Goal: Task Accomplishment & Management: Complete application form

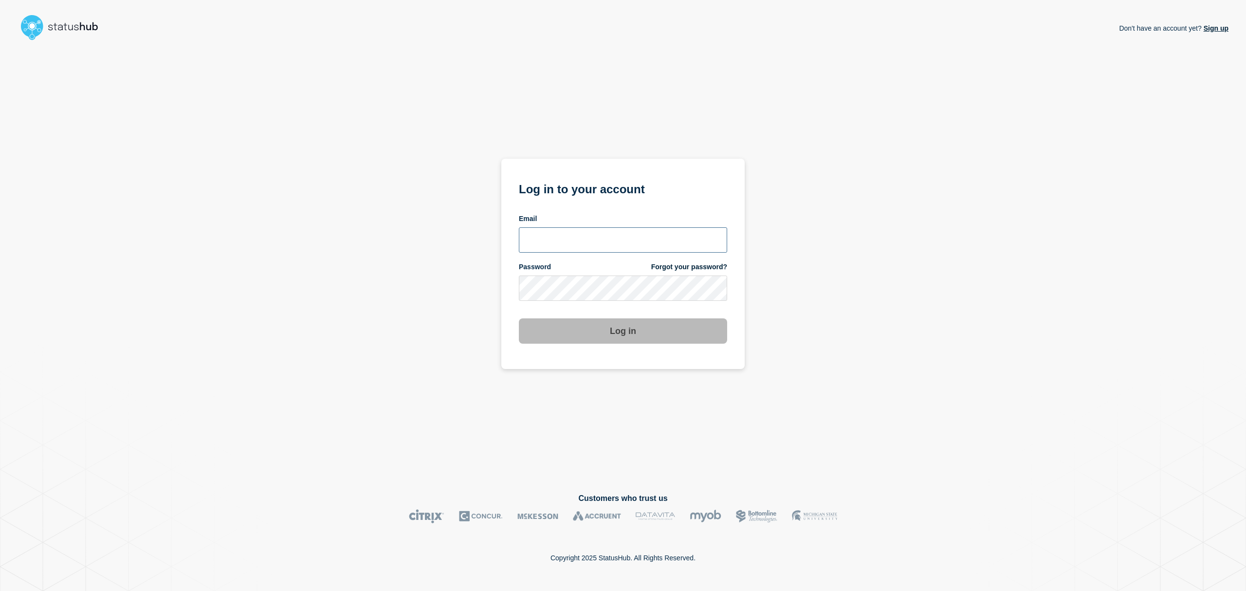
type input "[EMAIL_ADDRESS][DOMAIN_NAME]"
click at [604, 335] on button "Log in" at bounding box center [623, 330] width 208 height 25
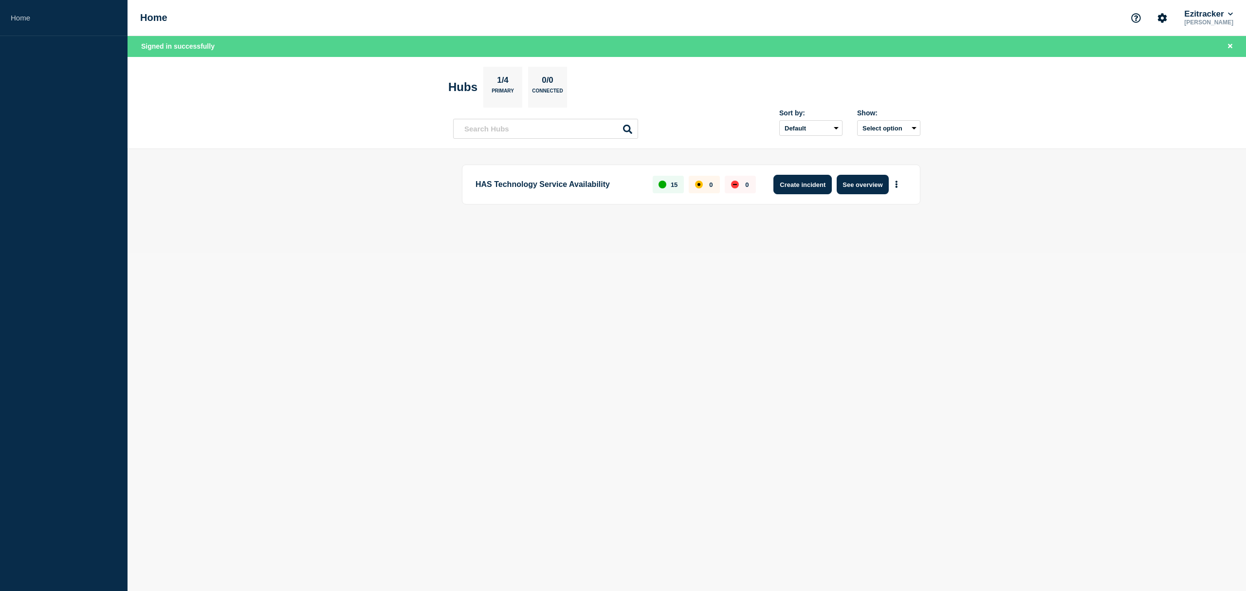
click at [816, 187] on button "Create incident" at bounding box center [802, 184] width 58 height 19
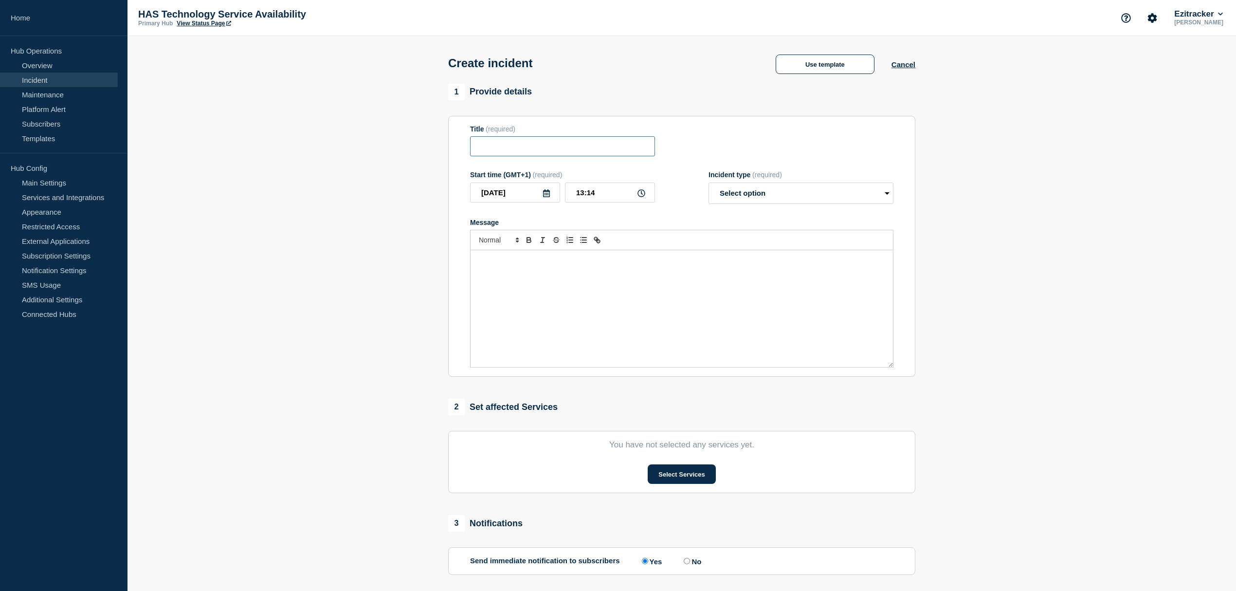
click at [499, 146] on input "Title" at bounding box center [562, 146] width 185 height 20
type input "C"
type input "u"
click at [518, 149] on input "Unable" at bounding box center [562, 146] width 185 height 20
drag, startPoint x: 537, startPoint y: 147, endPoint x: 463, endPoint y: 143, distance: 74.1
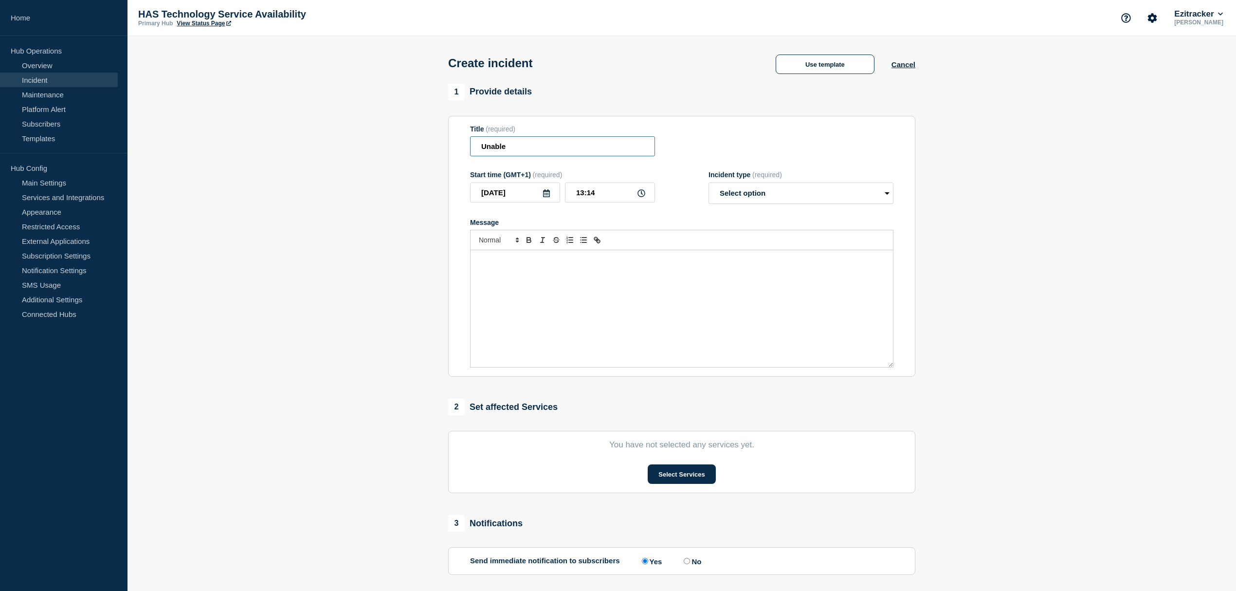
click at [491, 143] on input "Unable" at bounding box center [562, 146] width 185 height 20
click at [462, 143] on section "Title (required) Unable Start time (GMT+1) (required) 2025-09-05 13:14 Incident…" at bounding box center [681, 246] width 467 height 261
click at [495, 141] on input "Unable" at bounding box center [562, 146] width 185 height 20
drag, startPoint x: 524, startPoint y: 146, endPoint x: 448, endPoint y: 135, distance: 77.3
click at [448, 135] on section "Title (required) Unable Start time (GMT+1) (required) 2025-09-05 13:14 Incident…" at bounding box center [681, 246] width 467 height 261
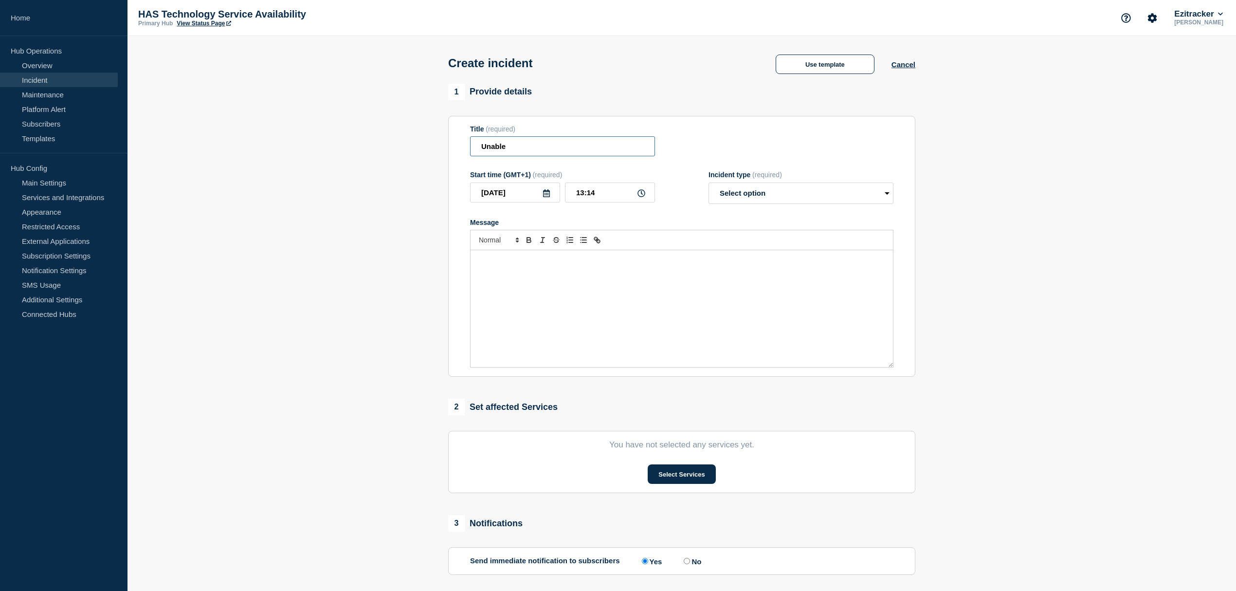
paste input "CM Portal & CM Mobile Access"
type input "CM Portal & CM Mobile Access"
click at [811, 196] on select "Select option Investigating Identified Monitoring" at bounding box center [801, 193] width 185 height 21
select select "investigating"
click at [709, 185] on select "Select option Investigating Identified Monitoring" at bounding box center [801, 193] width 185 height 21
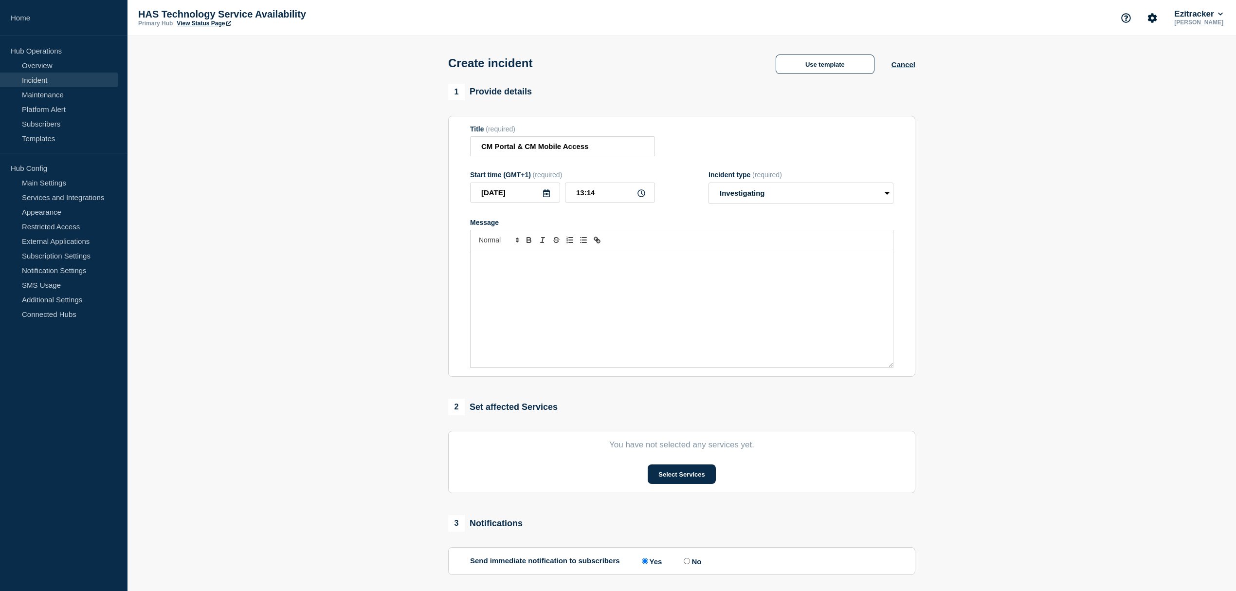
click at [537, 263] on p "Message" at bounding box center [682, 260] width 408 height 9
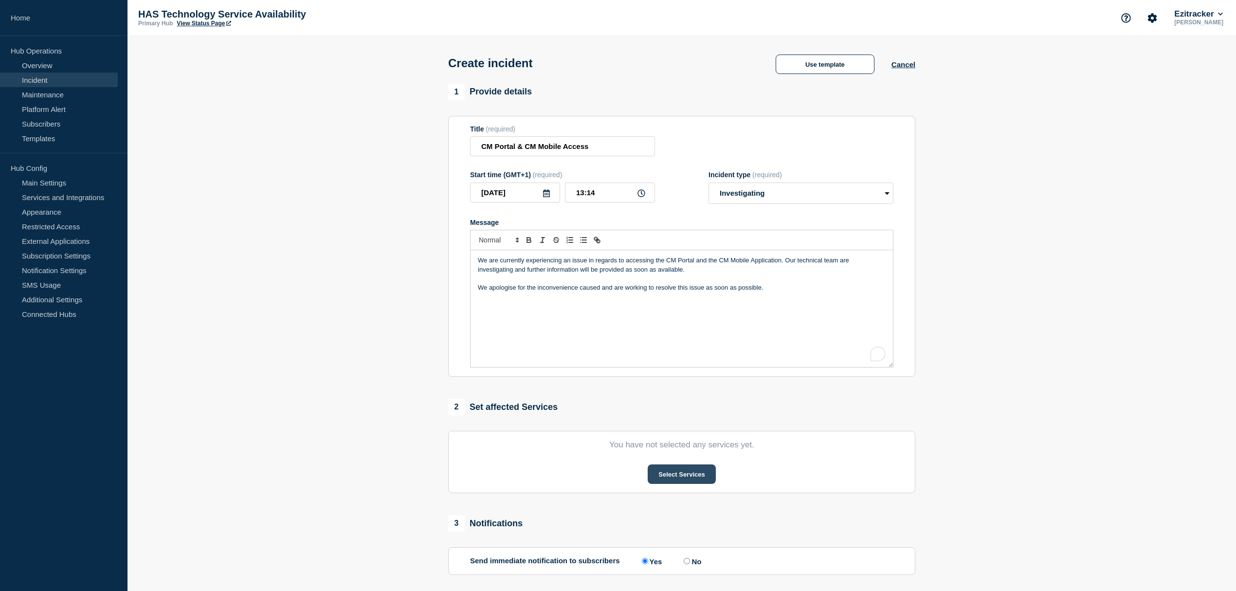
click at [666, 481] on button "Select Services" at bounding box center [682, 473] width 68 height 19
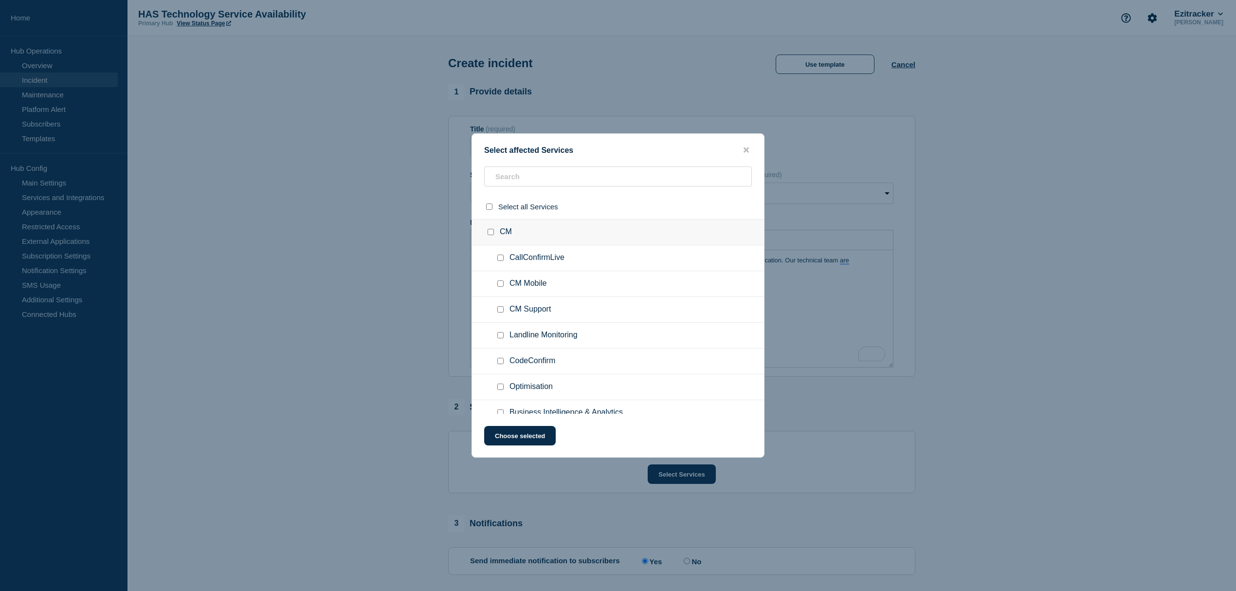
click at [502, 282] on input "CM Mobile checkbox" at bounding box center [500, 283] width 6 height 6
checkbox input "true"
click at [499, 310] on input "CM Platform (New World) checkbox" at bounding box center [500, 309] width 6 height 6
checkbox input "true"
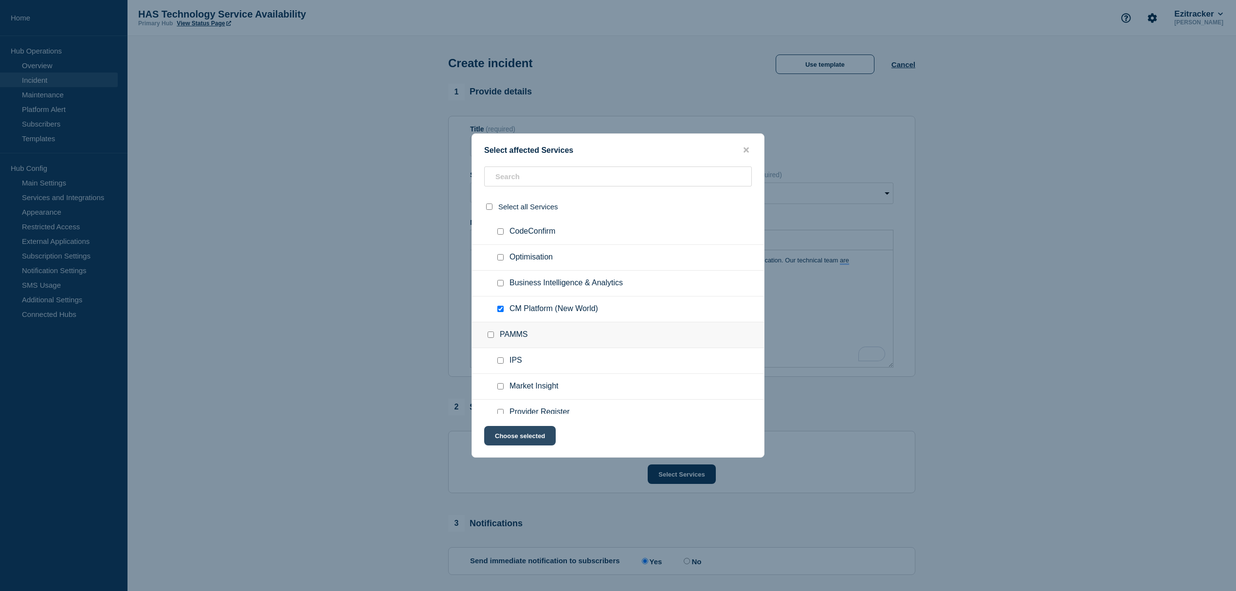
click at [523, 440] on button "Choose selected" at bounding box center [520, 435] width 72 height 19
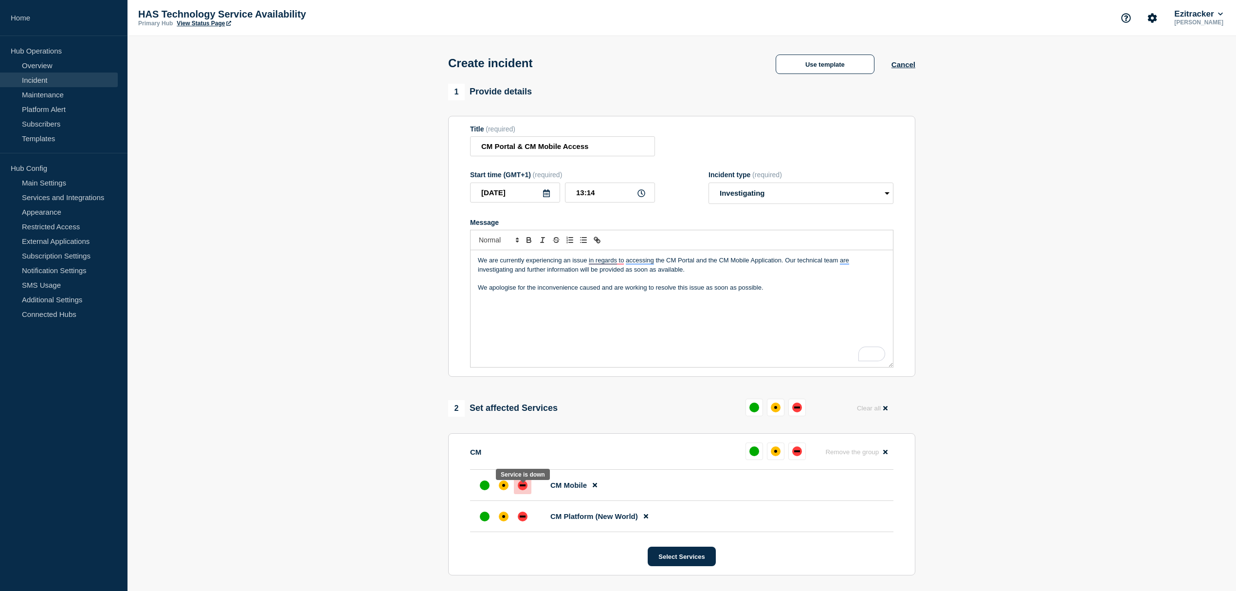
click at [516, 493] on div at bounding box center [523, 485] width 18 height 18
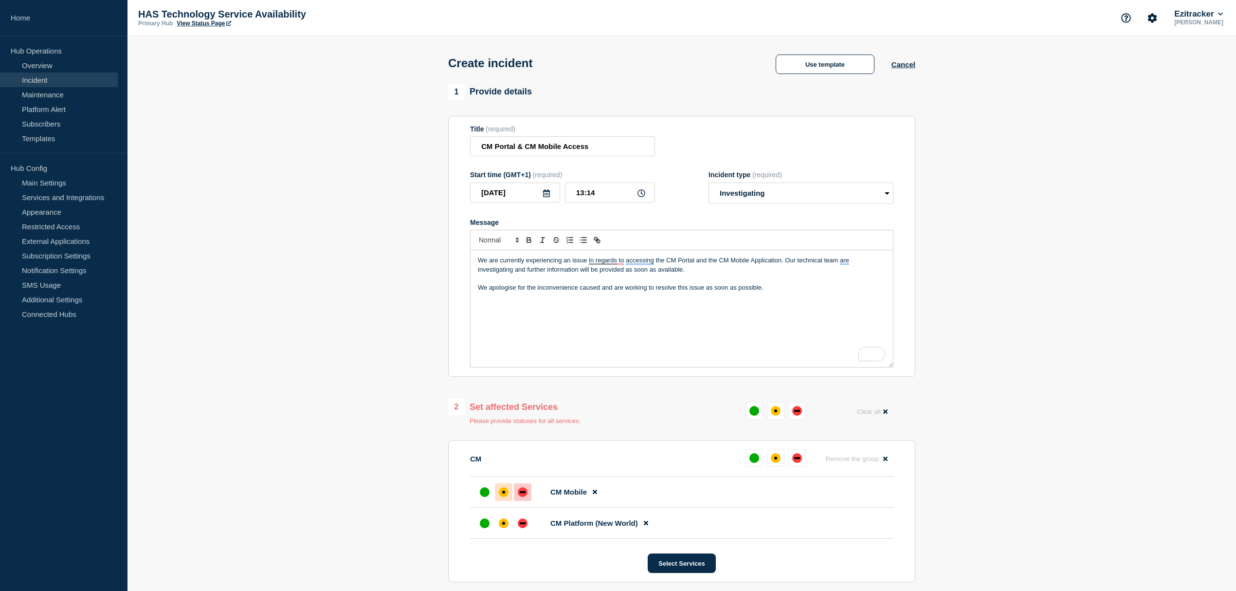
click at [503, 493] on div "affected" at bounding box center [503, 492] width 3 height 3
click at [503, 528] on div "affected" at bounding box center [504, 523] width 10 height 10
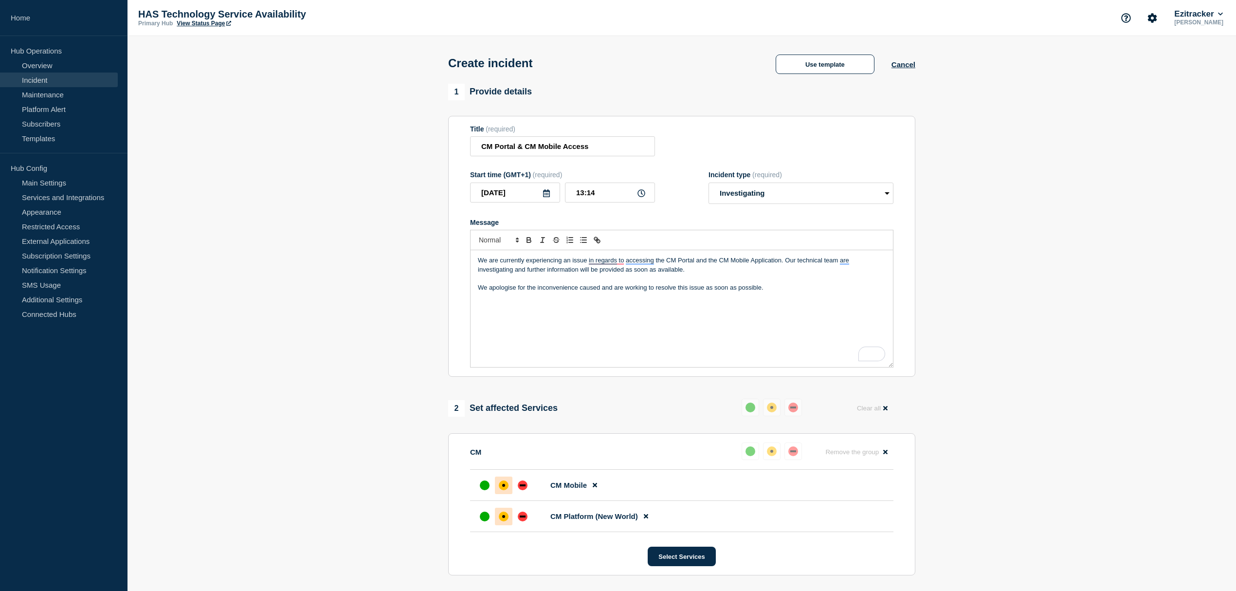
click at [644, 193] on icon at bounding box center [642, 193] width 8 height 8
click at [642, 195] on icon at bounding box center [642, 193] width 8 height 8
click at [583, 195] on input "13:14" at bounding box center [610, 193] width 90 height 20
click at [595, 191] on input "12:14" at bounding box center [610, 193] width 90 height 20
type input "12:30"
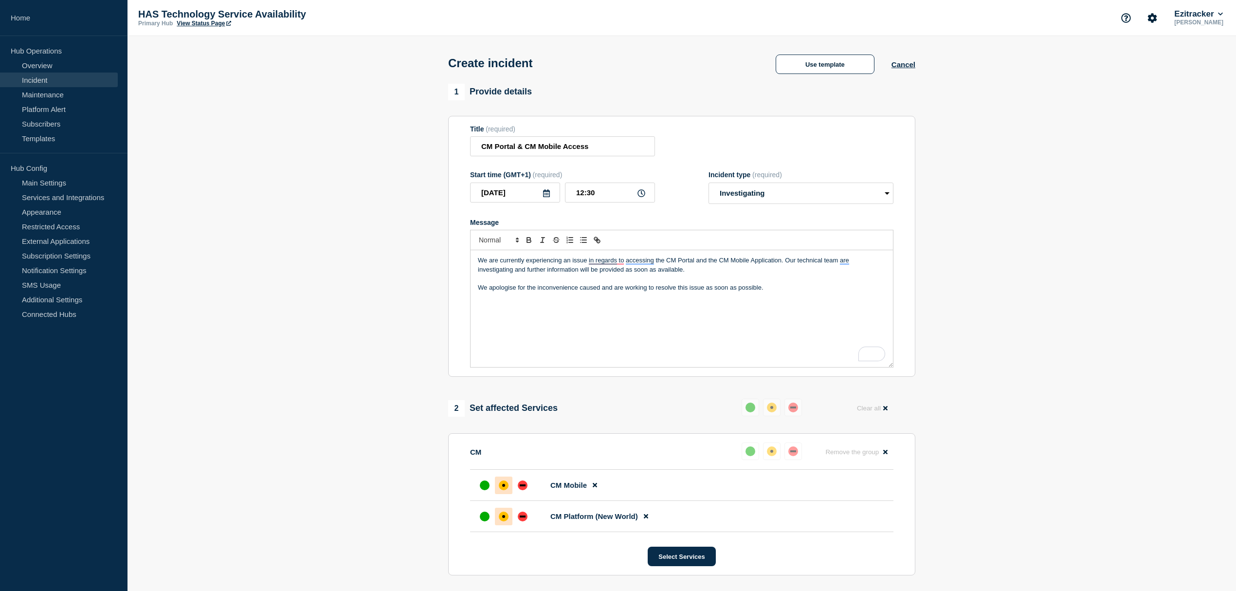
click at [401, 345] on section "1 Provide details Title (required) CM Portal & CM Mobile Access Start time (GMT…" at bounding box center [682, 403] width 1109 height 639
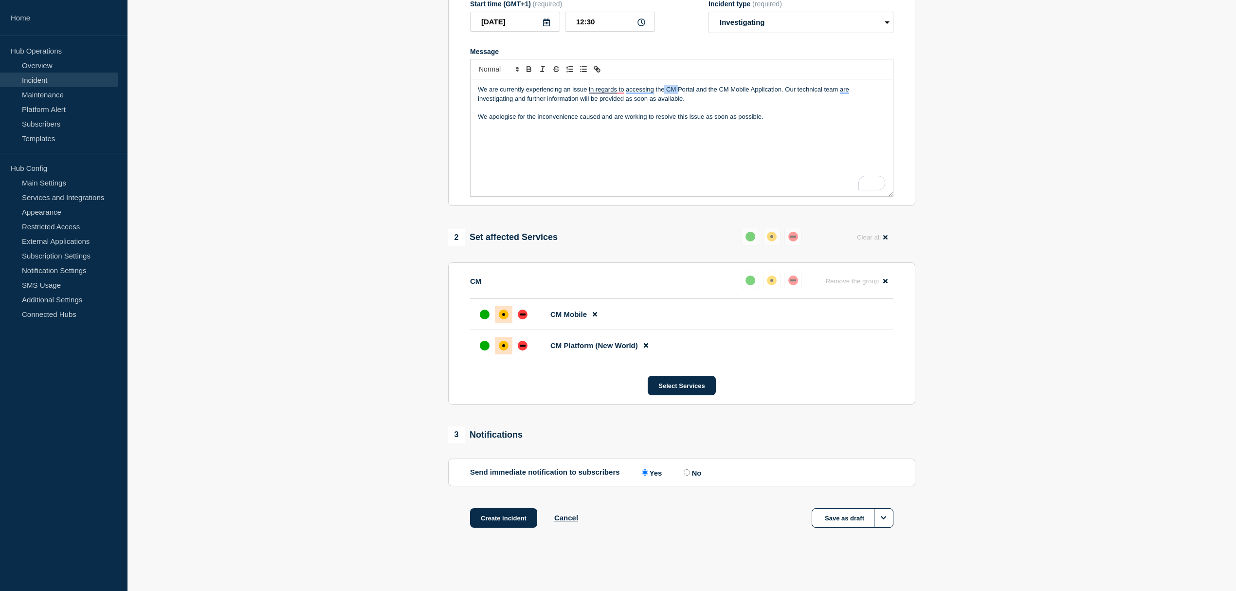
drag, startPoint x: 680, startPoint y: 82, endPoint x: 665, endPoint y: 80, distance: 15.3
click at [665, 80] on div "We are currently experiencing an issue in regards to accessing the CM Portal an…" at bounding box center [682, 137] width 422 height 117
click at [690, 87] on p "We are currently experiencing an issue in regards to accessing the CM Portal an…" at bounding box center [682, 94] width 408 height 18
drag, startPoint x: 694, startPoint y: 86, endPoint x: 665, endPoint y: 79, distance: 30.0
click at [665, 79] on div "We are currently experiencing an issue in regards to accessing the CM Portal an…" at bounding box center [682, 137] width 422 height 117
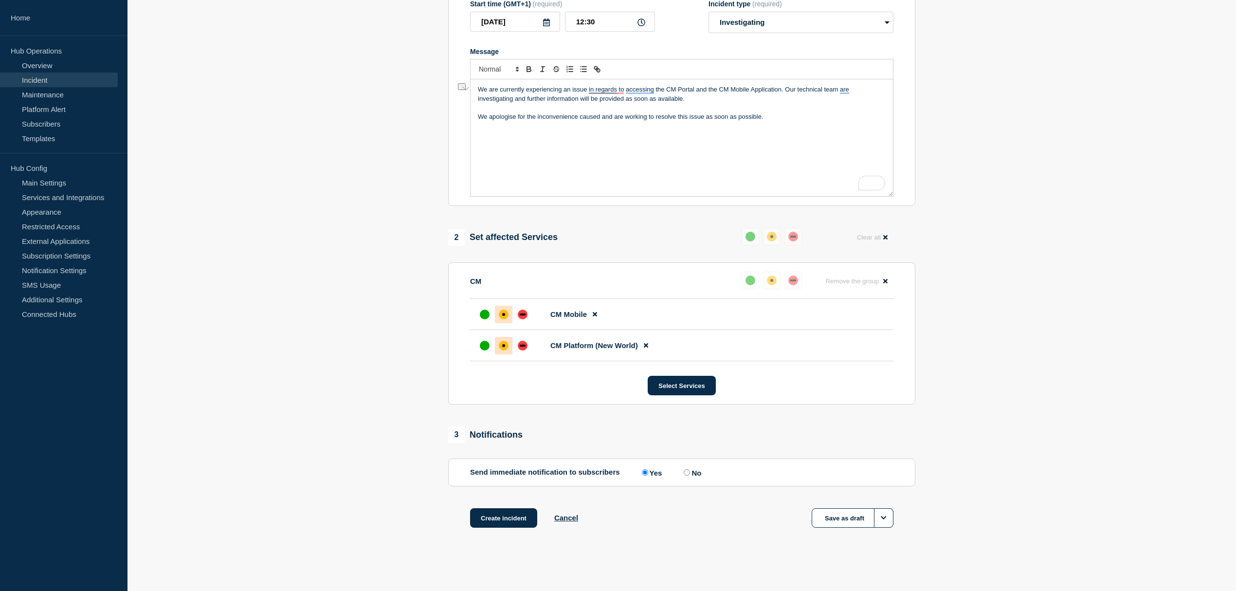
click at [727, 117] on p "We apologise for the inconvenience caused and are working to resolve this issue…" at bounding box center [682, 116] width 408 height 9
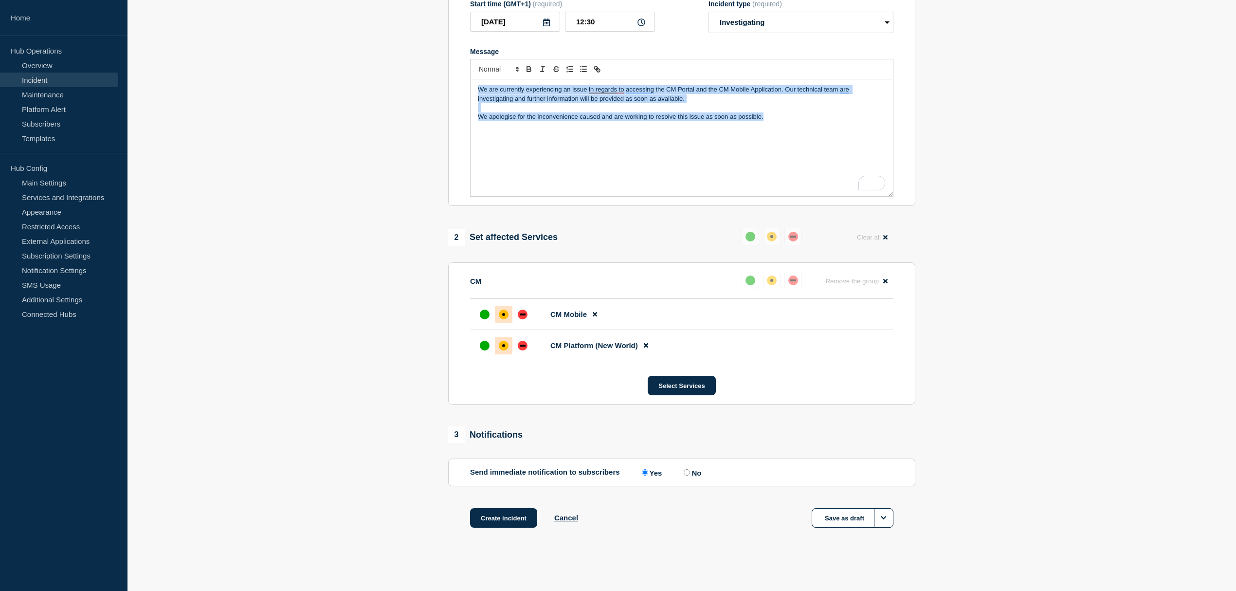
drag, startPoint x: 783, startPoint y: 123, endPoint x: 458, endPoint y: 69, distance: 328.7
click at [458, 69] on section "Title (required) CM Portal & CM Mobile Access Start time (GMT+1) (required) 202…" at bounding box center [681, 75] width 467 height 261
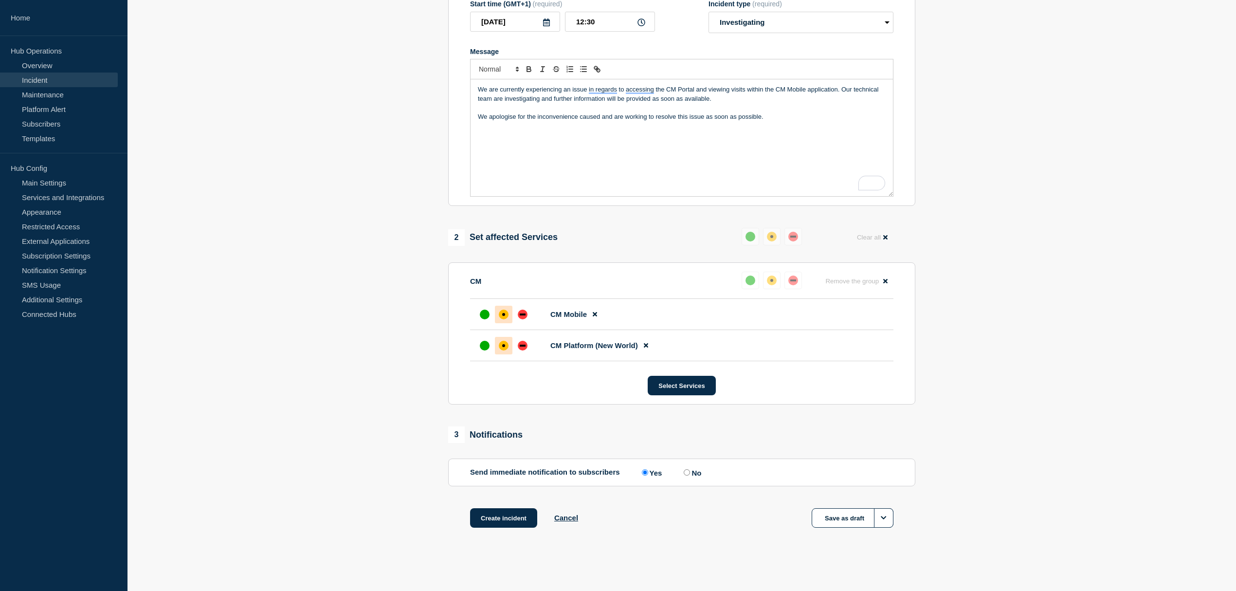
scroll to position [113, 0]
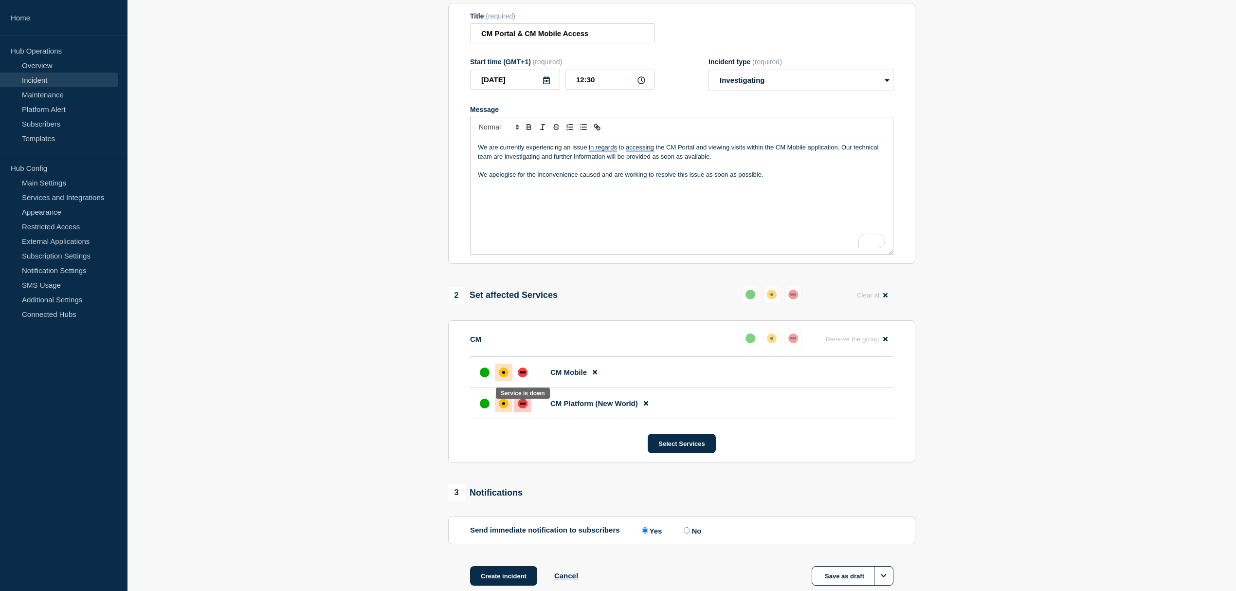
click at [524, 412] on div at bounding box center [523, 404] width 18 height 18
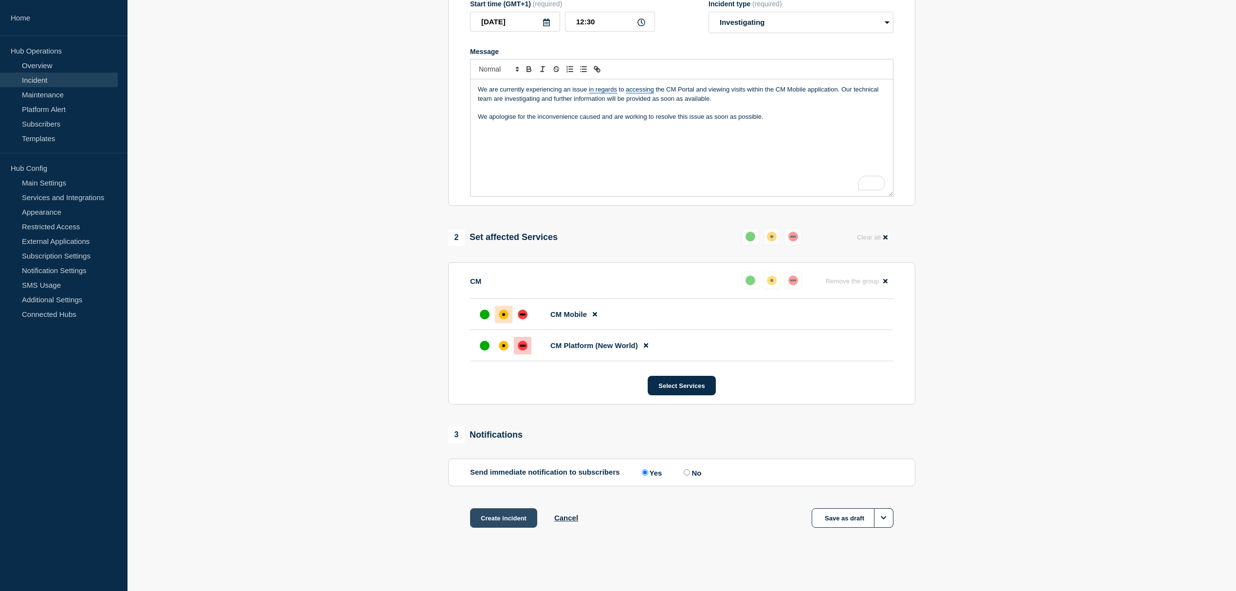
scroll to position [178, 0]
click at [509, 516] on button "Create incident" at bounding box center [503, 517] width 67 height 19
